Goal: Task Accomplishment & Management: Use online tool/utility

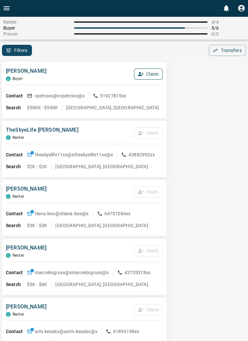
click at [148, 78] on button "Claim" at bounding box center [148, 74] width 29 height 11
click at [141, 74] on button "Confirm Claim" at bounding box center [139, 74] width 47 height 11
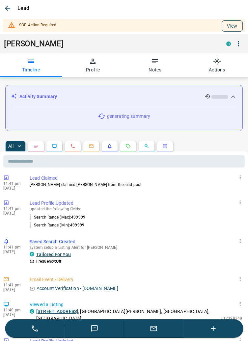
click at [237, 28] on button "View" at bounding box center [232, 25] width 21 height 11
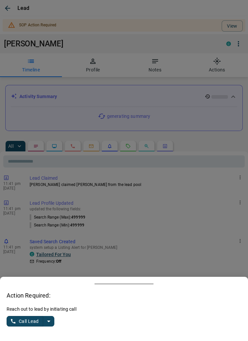
click at [52, 325] on icon "split button" at bounding box center [49, 322] width 8 height 8
click at [45, 310] on li "Log Manual Call" at bounding box center [31, 309] width 40 height 10
click at [28, 321] on button "Log Manual Call" at bounding box center [28, 321] width 43 height 11
click at [17, 322] on button "Yes" at bounding box center [13, 322] width 13 height 10
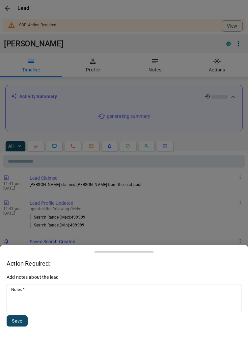
click at [66, 297] on textarea "Notes   *" at bounding box center [124, 298] width 226 height 22
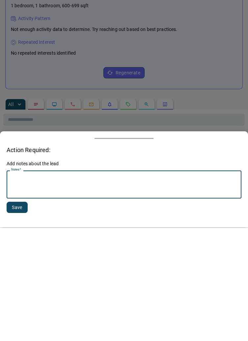
scroll to position [181, 0]
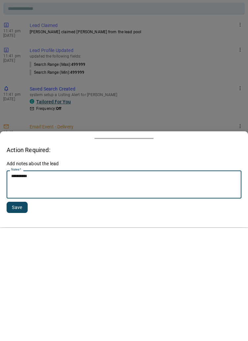
type textarea "**********"
click at [20, 322] on button "Save" at bounding box center [17, 321] width 21 height 11
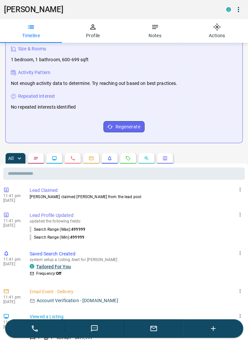
scroll to position [0, 0]
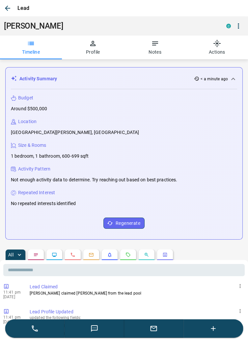
click at [10, 12] on icon "button" at bounding box center [8, 8] width 8 height 8
